Goal: Share content: Share content

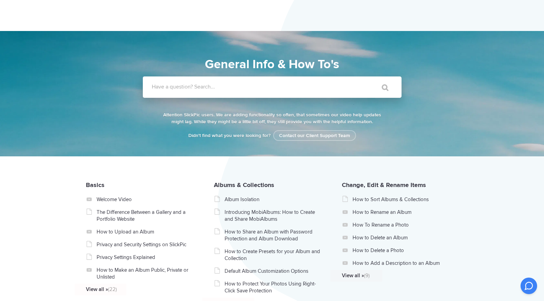
click at [247, 85] on label "Have a question? Search..." at bounding box center [281, 86] width 259 height 7
click at [247, 85] on input "Have a question? Search..." at bounding box center [258, 87] width 230 height 21
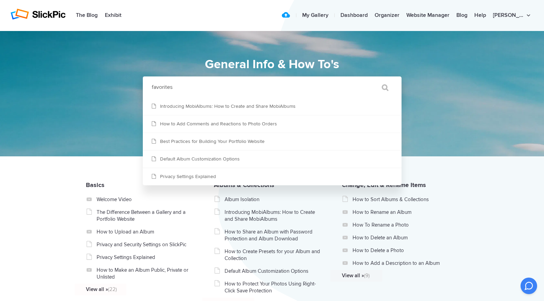
type input "favorites"
click at [367, 79] on input "" at bounding box center [381, 87] width 29 height 17
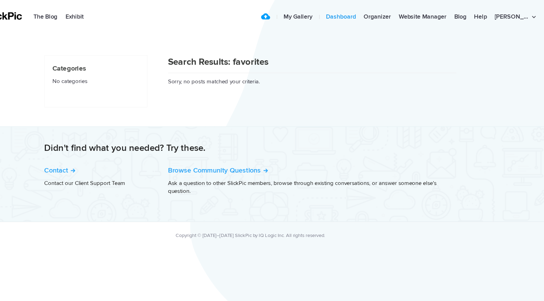
click at [371, 15] on link "Dashboard" at bounding box center [354, 16] width 34 height 14
click at [402, 12] on link "Organizer" at bounding box center [387, 16] width 32 height 14
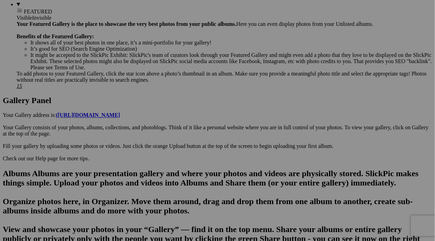
scroll to position [296, 0]
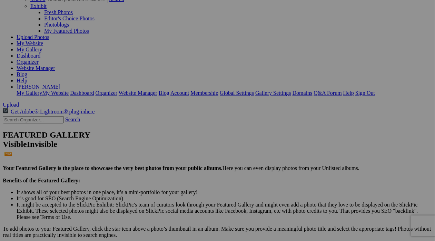
scroll to position [0, 0]
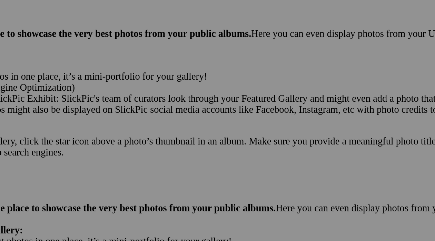
scroll to position [151, 0]
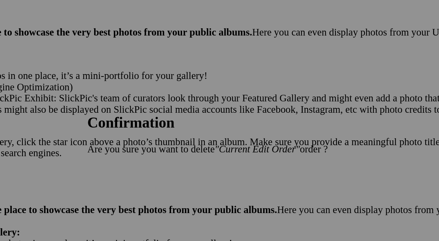
click at [154, 149] on span "OK" at bounding box center [151, 147] width 8 height 6
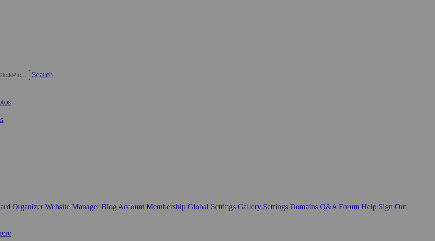
click at [40, 107] on link "Dashboard" at bounding box center [29, 110] width 24 height 6
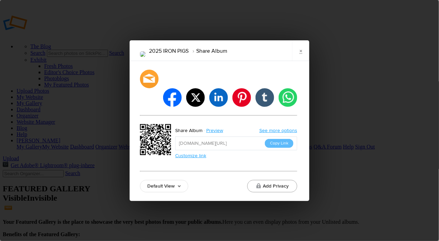
click at [268, 180] on button "Add Privacy" at bounding box center [272, 186] width 50 height 12
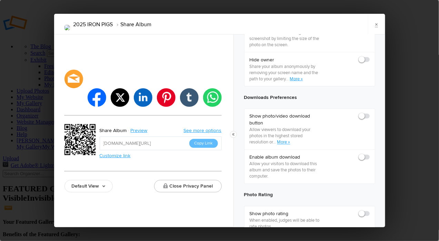
scroll to position [288, 0]
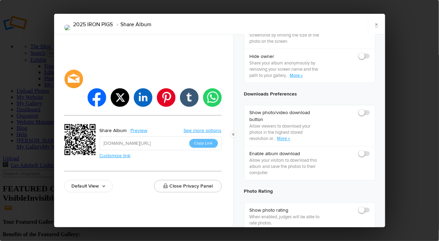
click at [364, 117] on div at bounding box center [364, 113] width 10 height 7
click at [370, 110] on span at bounding box center [370, 110] width 0 height 0
click at [369, 110] on input "checkbox" at bounding box center [369, 109] width 0 height 0
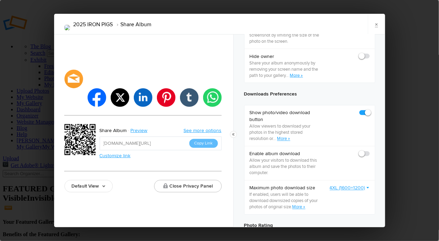
checkbox input "true"
click at [370, 151] on span at bounding box center [370, 151] width 0 height 0
click at [369, 151] on input "checkbox" at bounding box center [369, 150] width 0 height 0
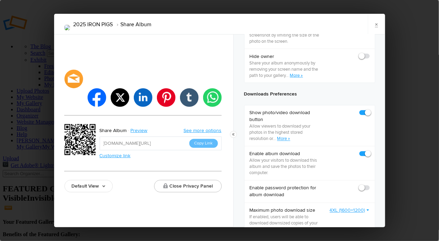
checkbox input "true"
click at [194, 180] on button "Close Privacy Panel" at bounding box center [188, 186] width 68 height 12
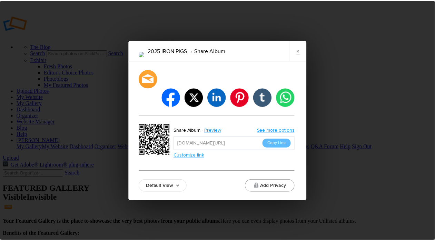
scroll to position [0, 0]
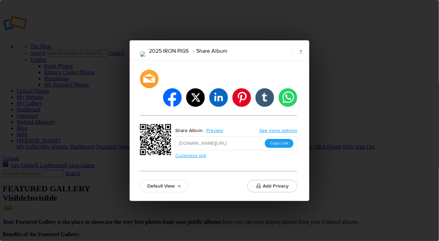
click at [275, 139] on button "Copy Link" at bounding box center [279, 143] width 29 height 9
click at [301, 60] on link "×" at bounding box center [300, 50] width 17 height 21
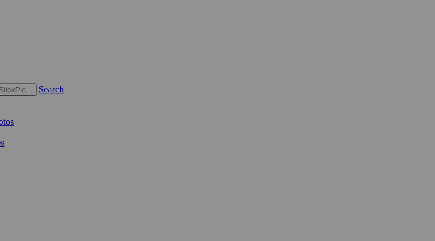
click at [42, 100] on link "My Gallery" at bounding box center [30, 103] width 26 height 6
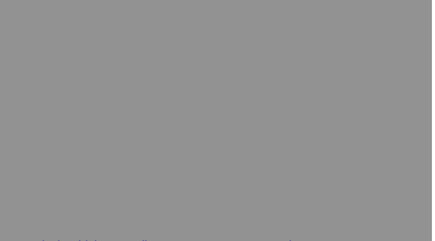
click at [27, 131] on link "Help" at bounding box center [22, 134] width 11 height 6
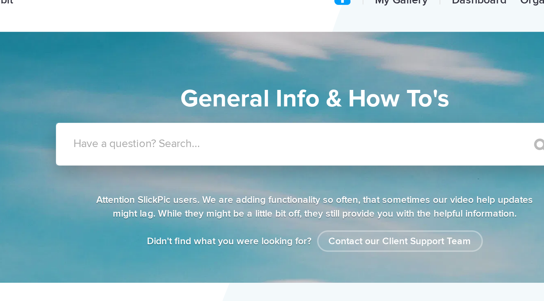
click at [166, 89] on label "Have a question? Search..." at bounding box center [281, 86] width 259 height 7
click at [166, 89] on input "Have a question? Search..." at bounding box center [258, 87] width 230 height 21
type input "likes"
click at [367, 79] on input "" at bounding box center [381, 87] width 29 height 17
